Goal: Task Accomplishment & Management: Complete application form

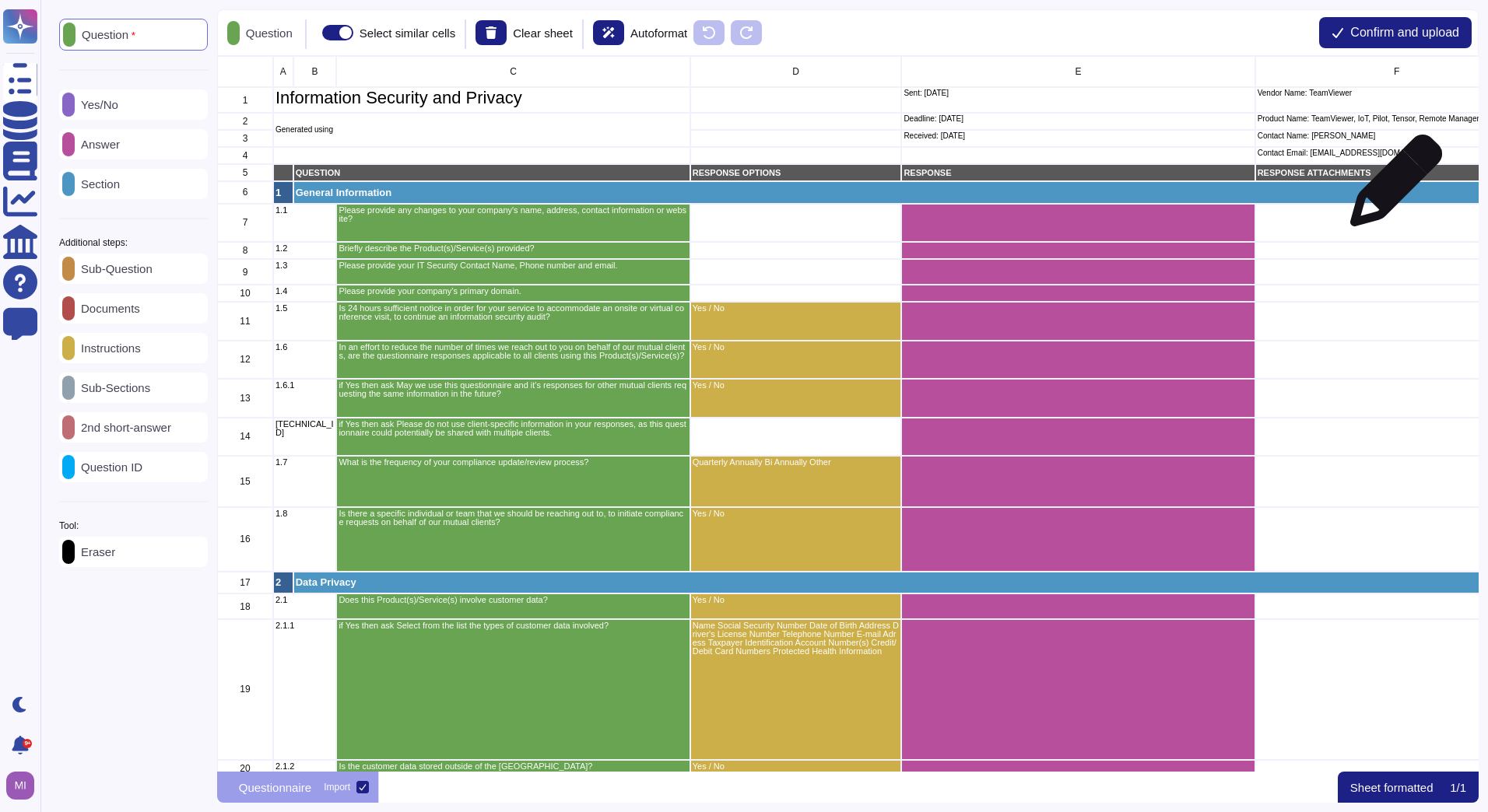
scroll to position [12, 12]
drag, startPoint x: 1416, startPoint y: 30, endPoint x: 1239, endPoint y: 66, distance: 180.6
click at [1243, 61] on div "Question Select similar cells Clear sheet Autoformat Confirm and upload A B C D…" at bounding box center [847, 406] width 1261 height 794
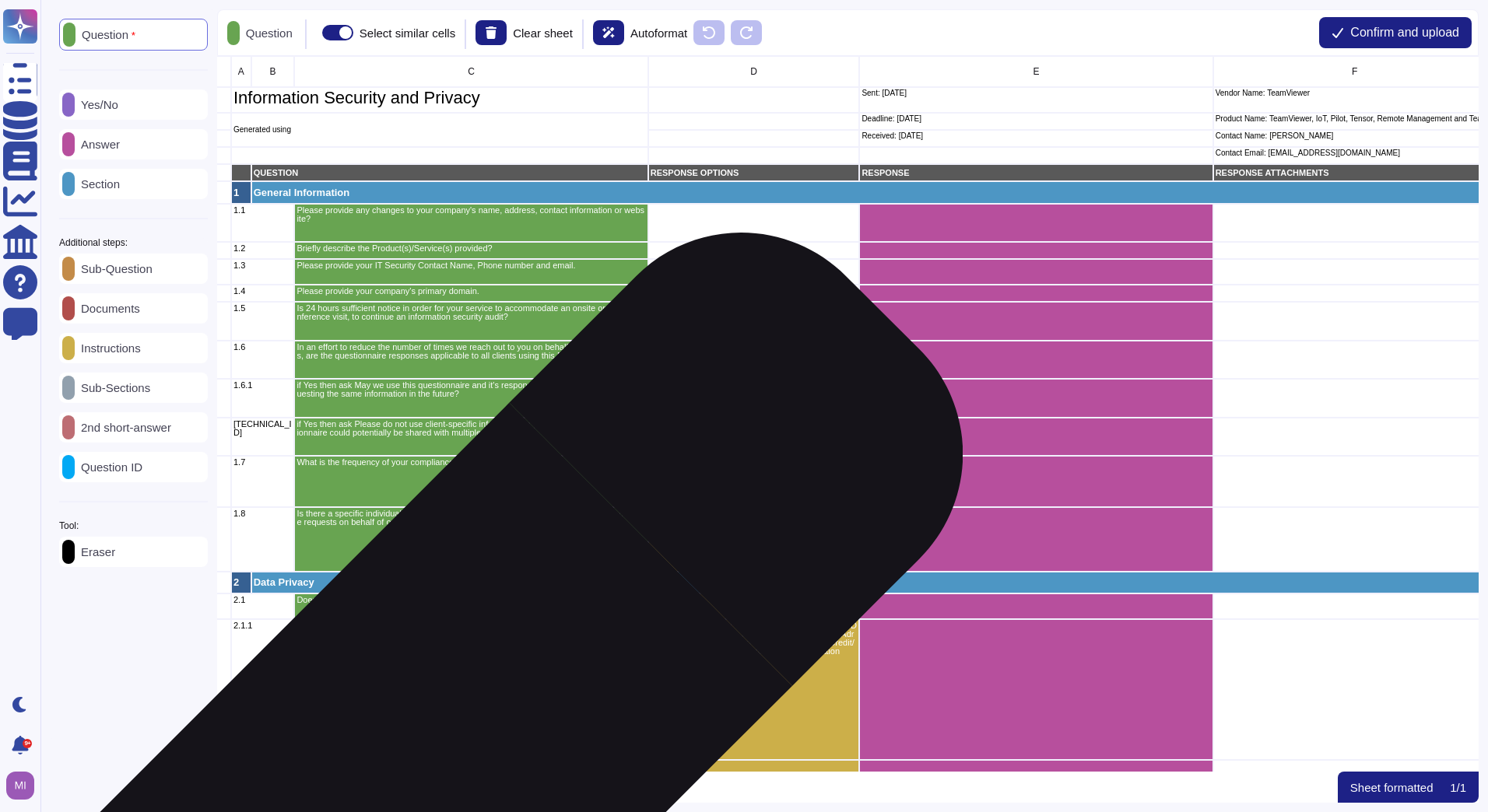
scroll to position [0, 0]
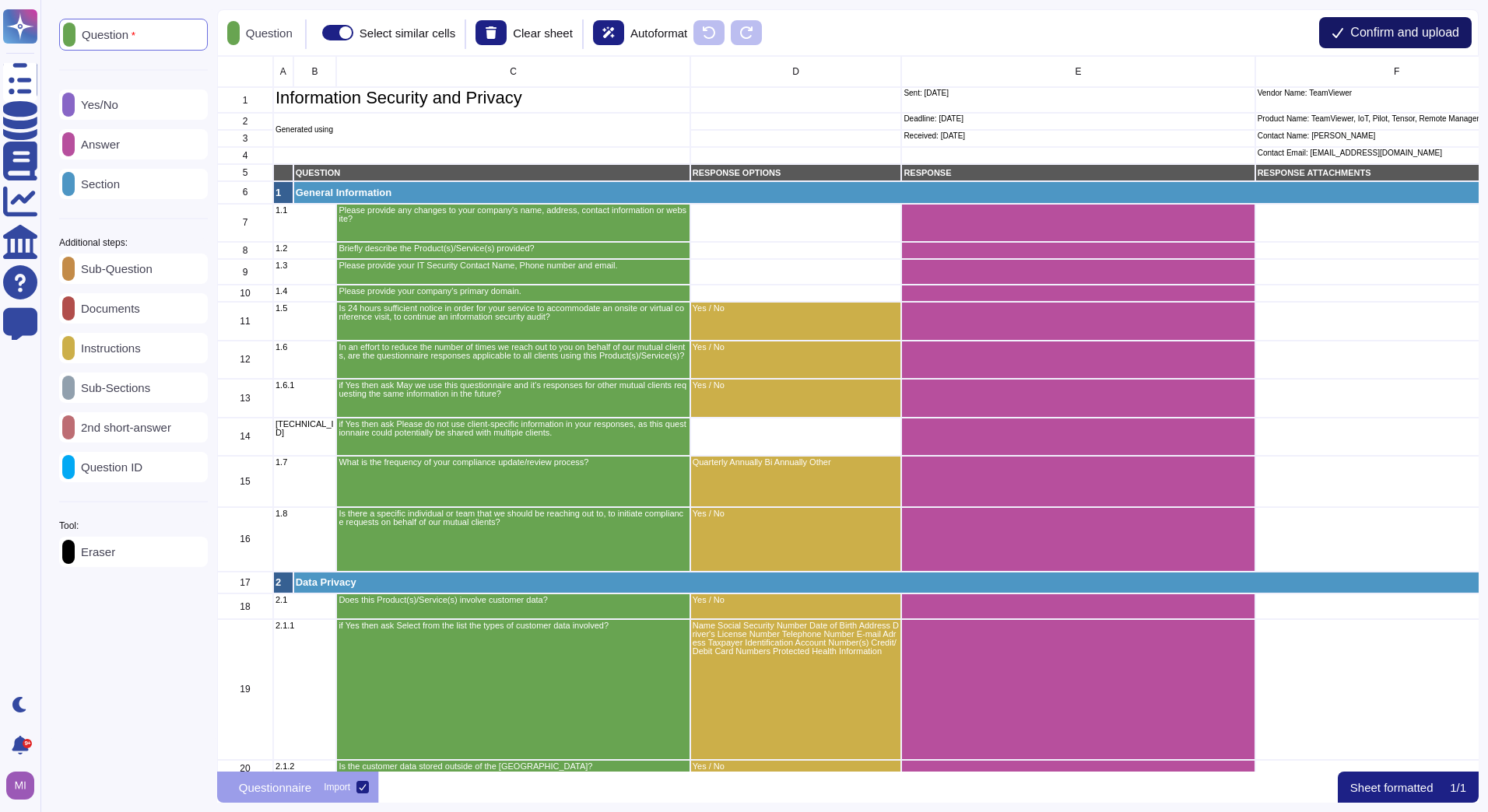
click at [1393, 23] on button "Confirm and upload" at bounding box center [1395, 33] width 152 height 32
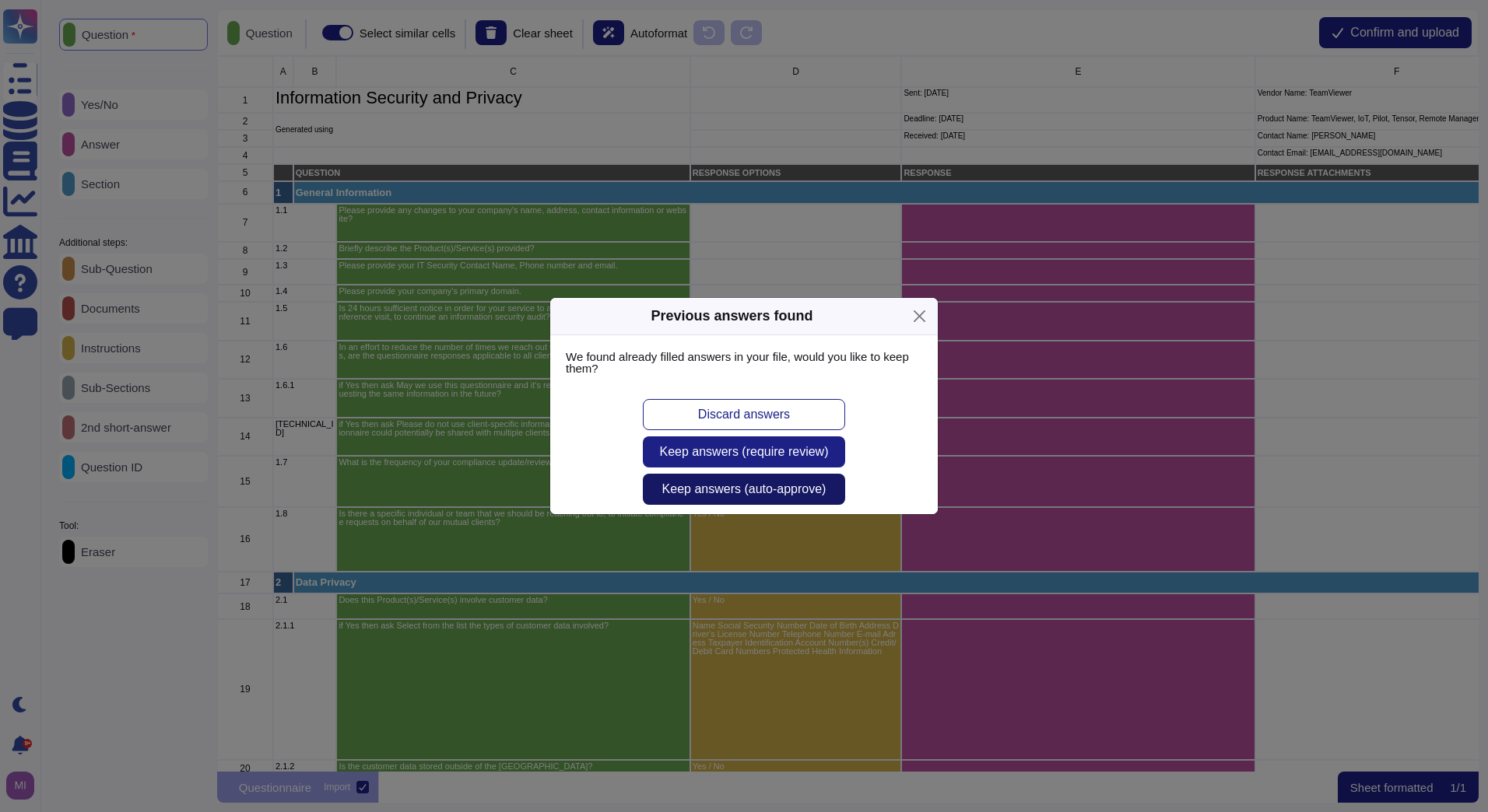
click at [792, 493] on span "Keep answers (auto-approve)" at bounding box center [744, 489] width 164 height 12
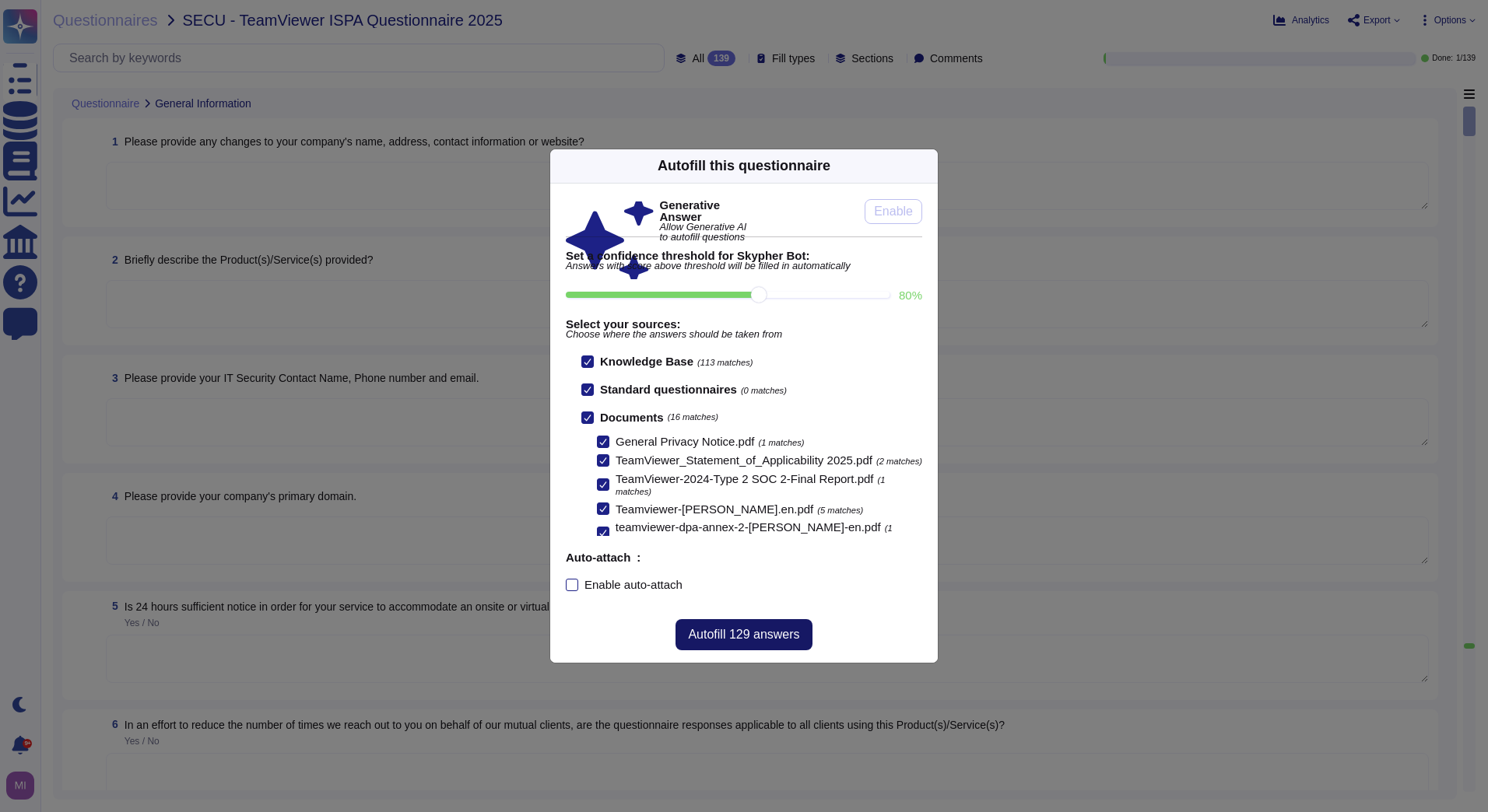
click at [765, 632] on span "Autofill 129 answers" at bounding box center [743, 634] width 111 height 12
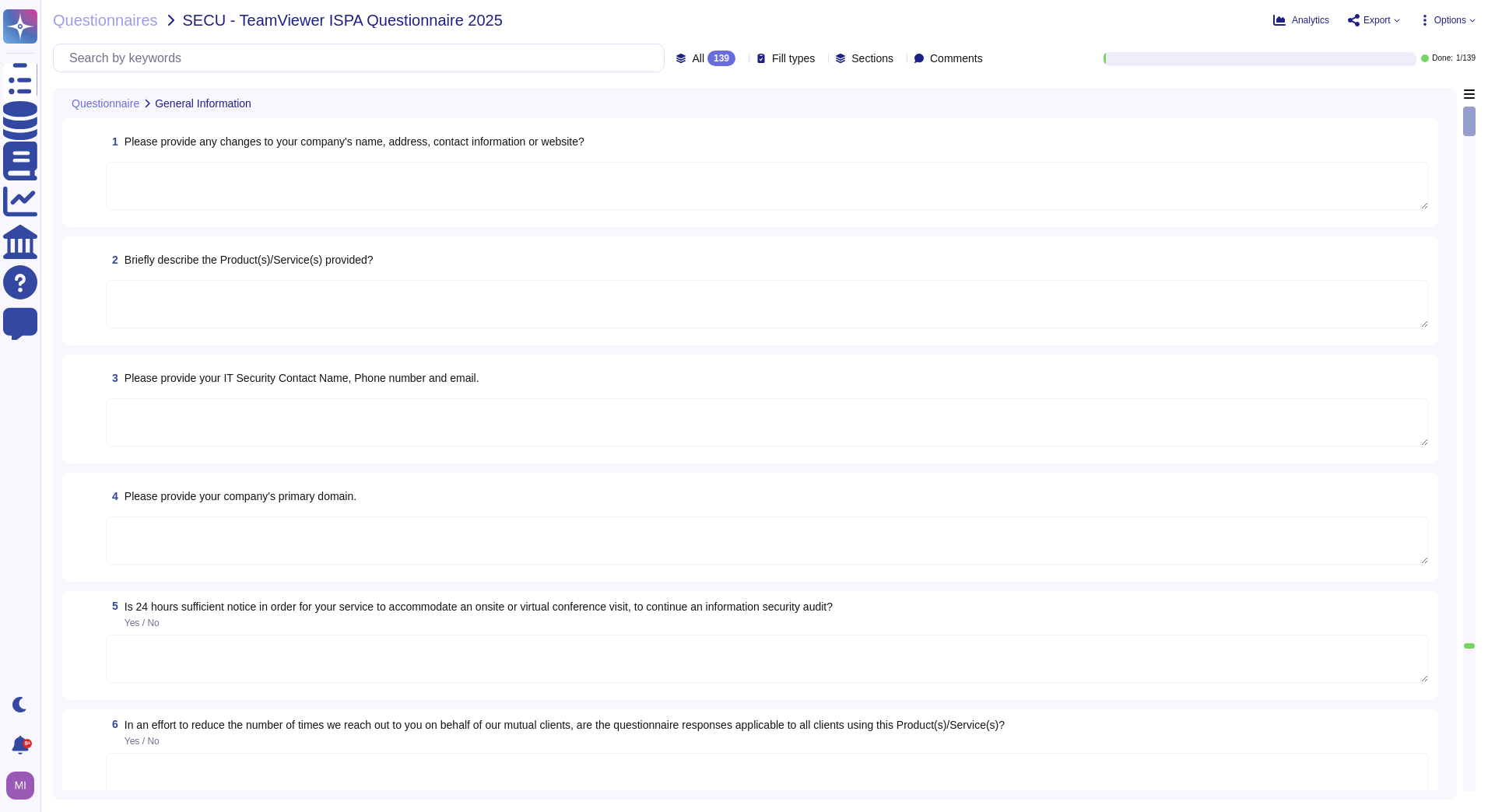
type textarea "TeamViewer provides change logs for changes inherent to a regular software deve…"
type textarea "As a global technology company, TeamViewer offers a cloud-based platform to con…"
type textarea "The Security Team can be contacted via [EMAIL_ADDRESS][DOMAIN_NAME] or through …"
type textarea "[GEOGRAPHIC_DATA]."
type textarea "Customer shall make available additional information reasonably necessary to de…"
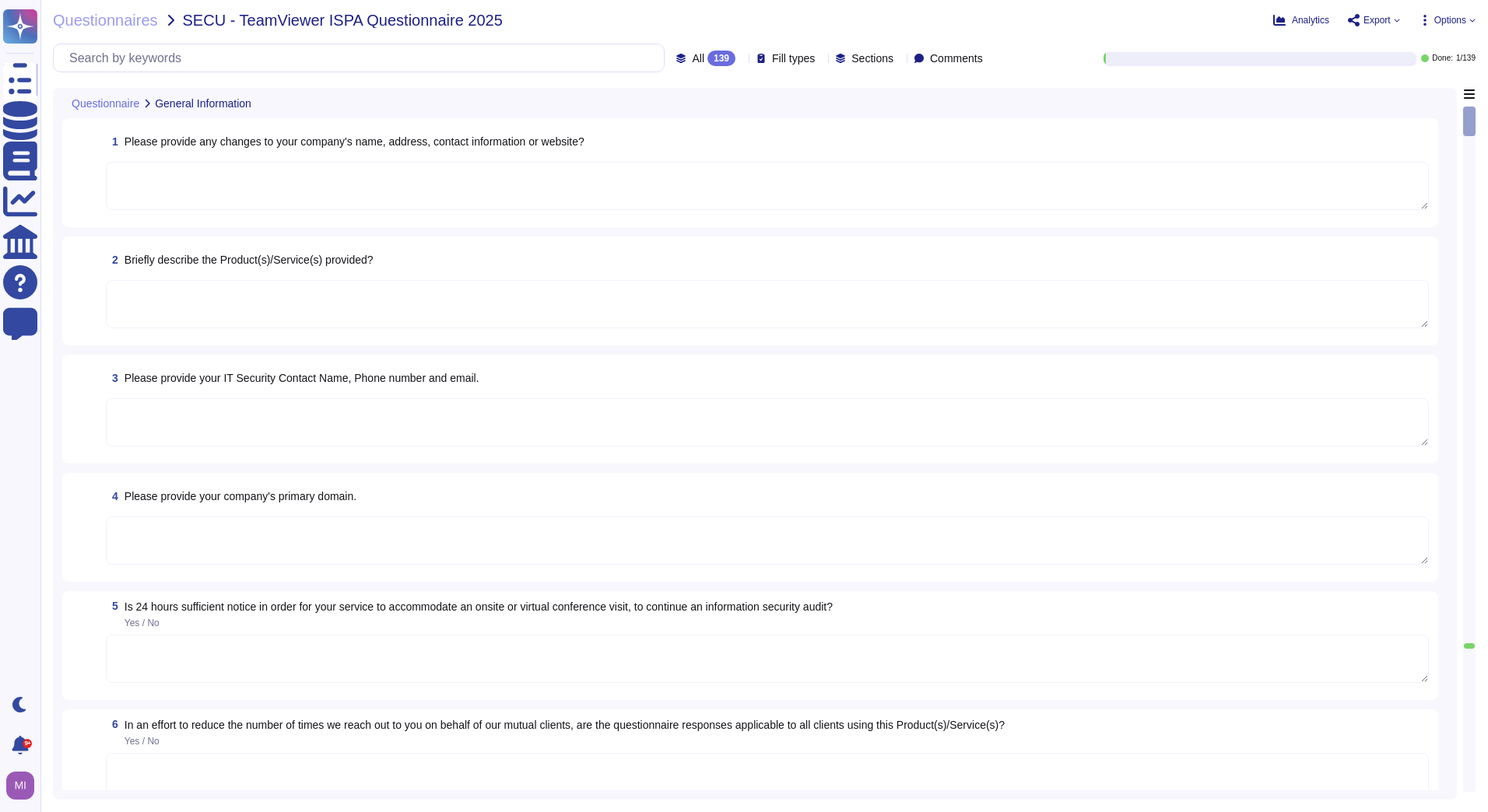
type textarea "These customers primarily use the product portfolio through a subscription mode…"
type textarea "No"
